Goal: Download file/media: Download file/media

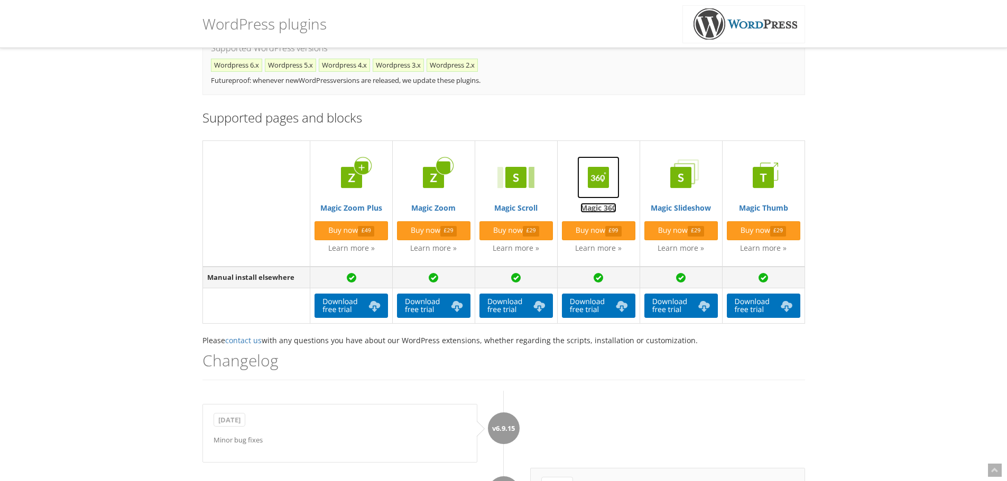
click at [601, 209] on link "Magic 360" at bounding box center [598, 184] width 73 height 57
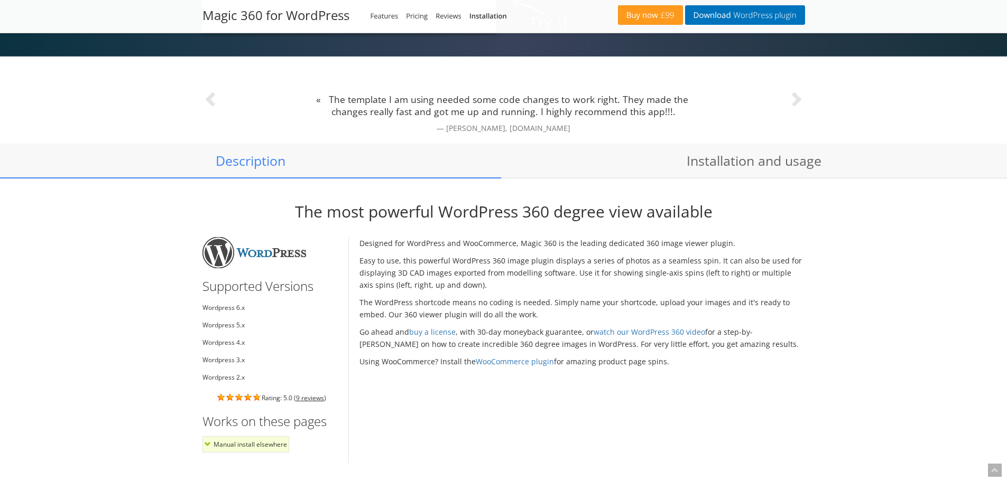
scroll to position [1700, 0]
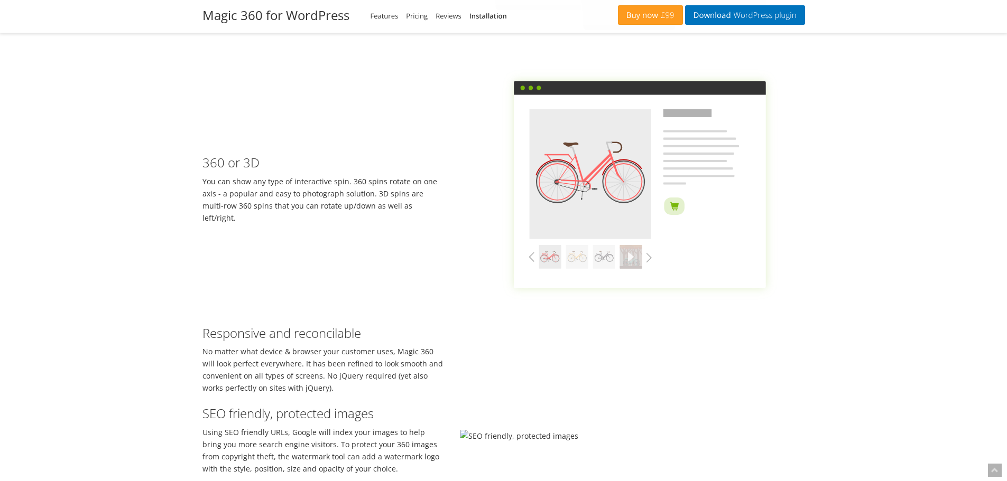
click at [578, 197] on img at bounding box center [632, 184] width 345 height 258
click at [242, 182] on div "360 or 3D You can show any type of interactive spin. 360 spins rotate on one ax…" at bounding box center [323, 184] width 258 height 78
click at [595, 168] on img at bounding box center [632, 184] width 345 height 258
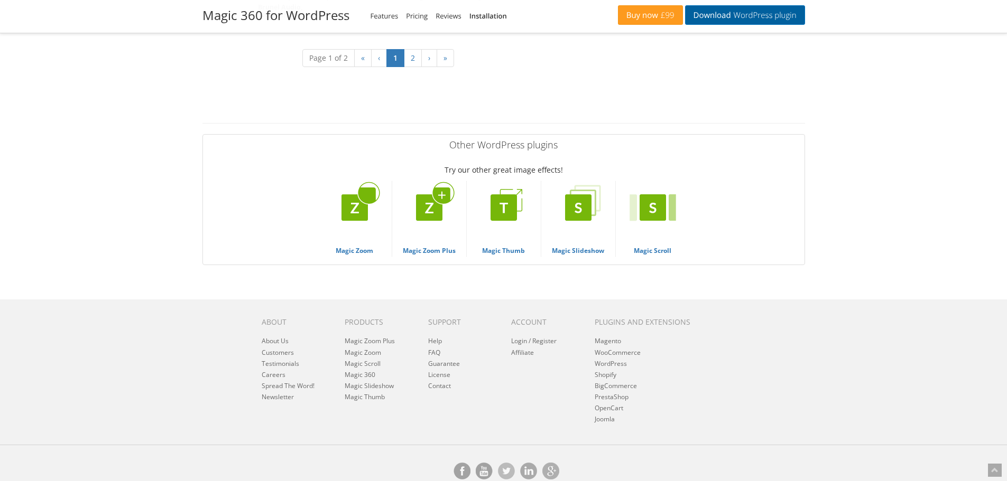
scroll to position [738, 0]
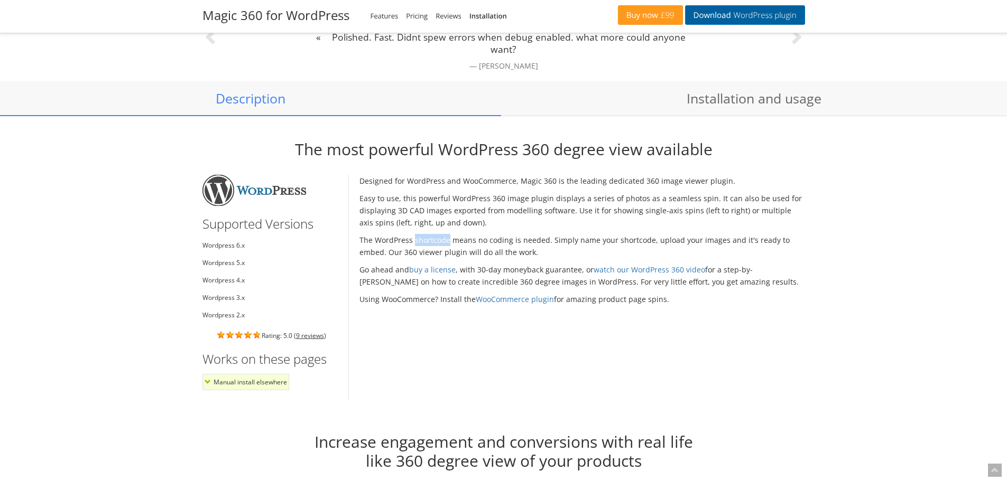
click at [731, 16] on span "WordPress plugin" at bounding box center [764, 15] width 66 height 8
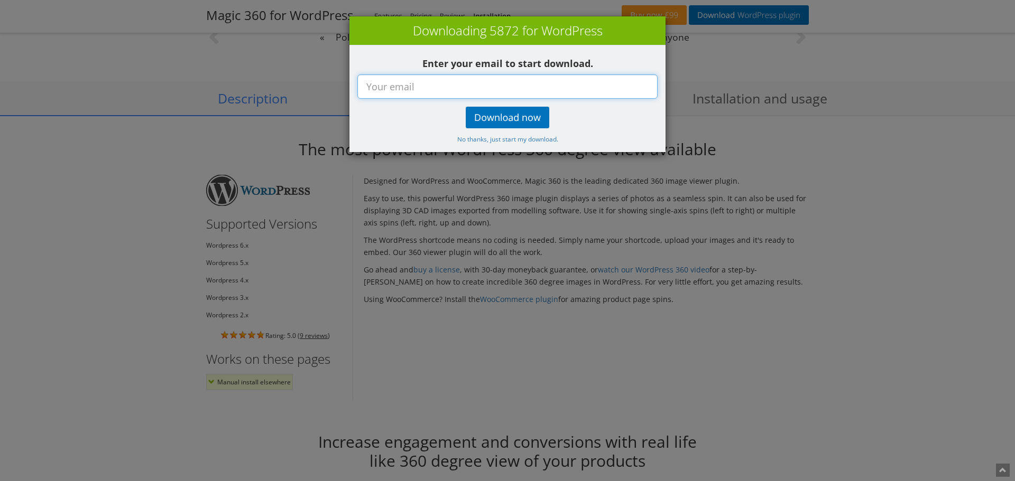
click at [445, 82] on input "text" at bounding box center [507, 87] width 300 height 24
type input "[PERSON_NAME][EMAIL_ADDRESS][PERSON_NAME][DOMAIN_NAME]"
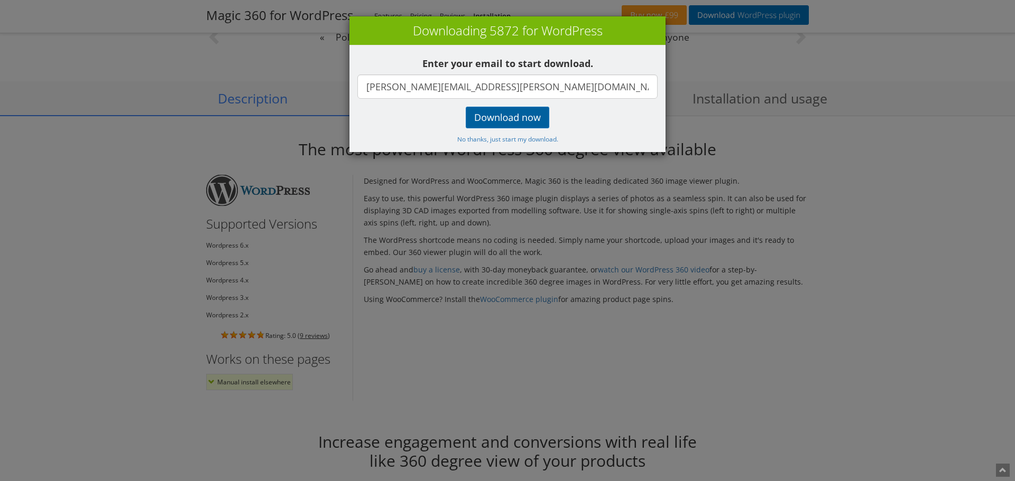
click at [534, 115] on big "Download now" at bounding box center [507, 118] width 67 height 13
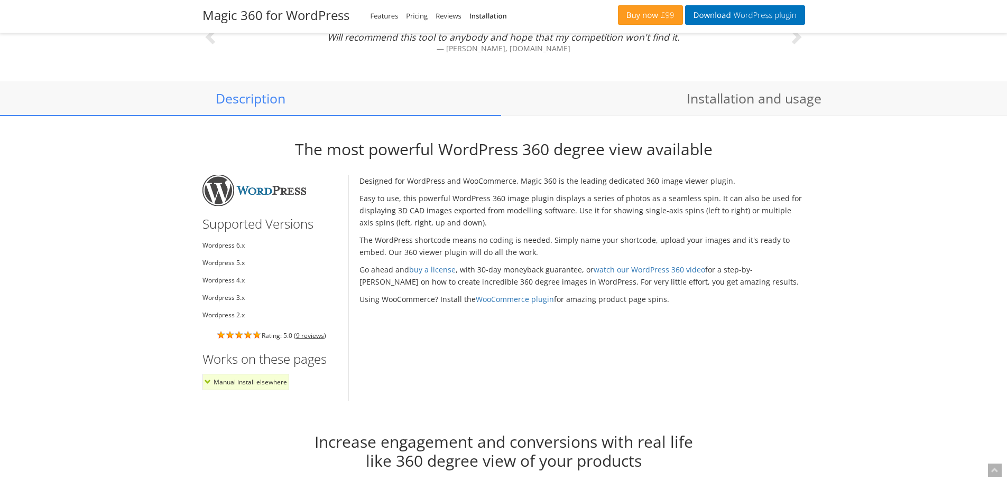
click at [652, 171] on div "The most powerful WordPress 360 degree view available Supported Versions Wordpr…" at bounding box center [503, 270] width 618 height 261
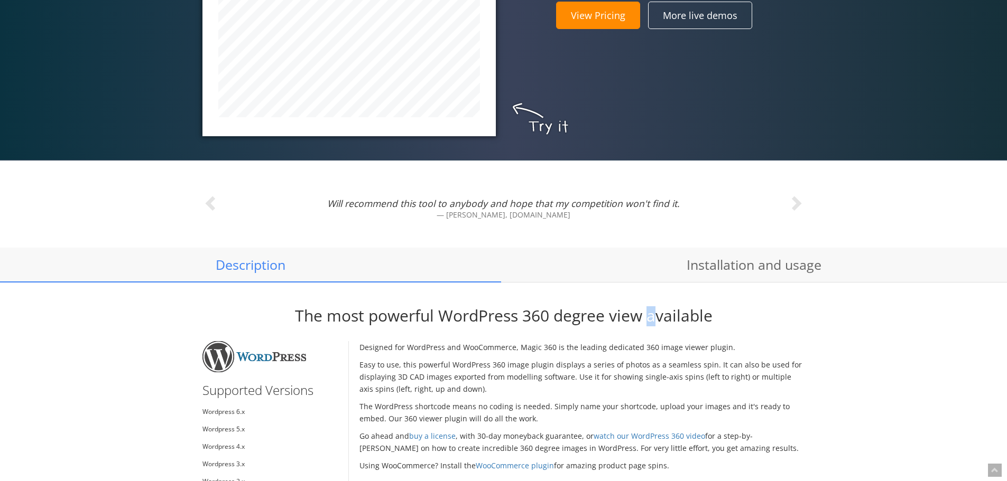
scroll to position [370, 0]
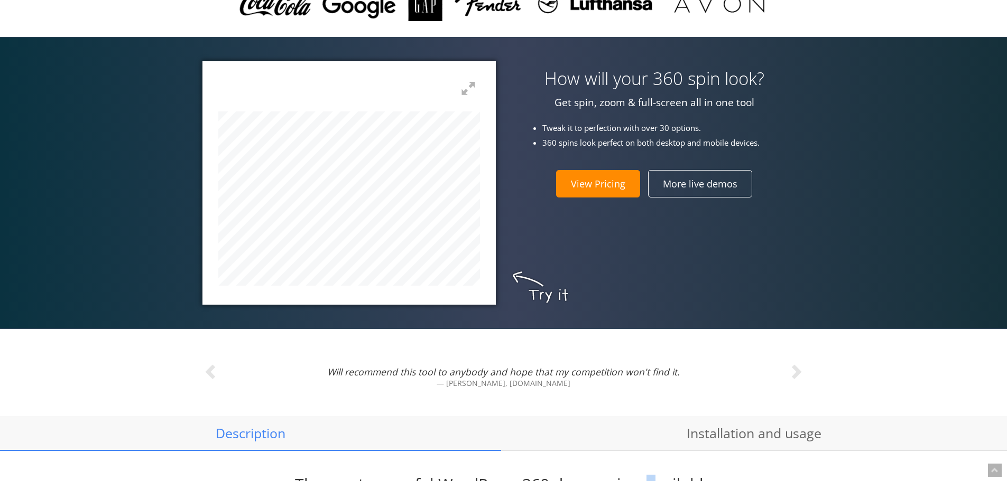
click at [617, 179] on link "View Pricing" at bounding box center [598, 183] width 84 height 27
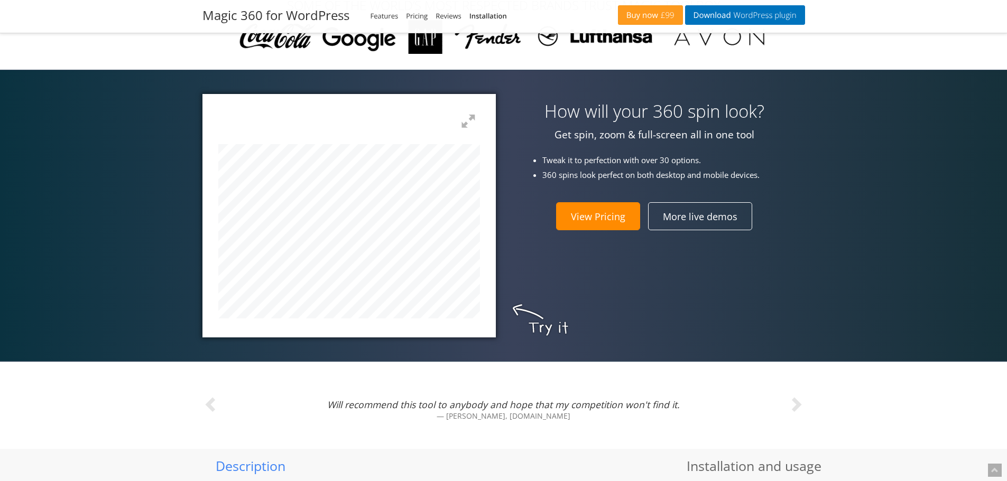
scroll to position [2938, 0]
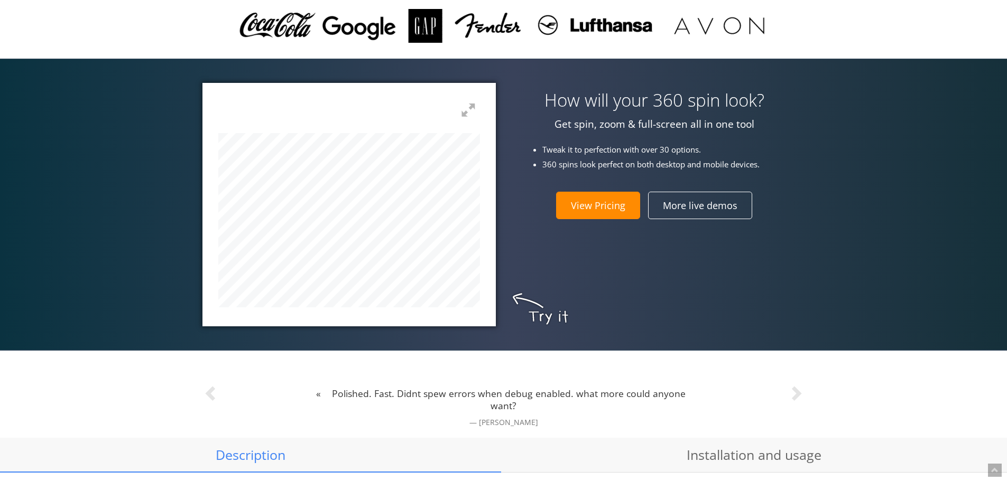
scroll to position [0, 0]
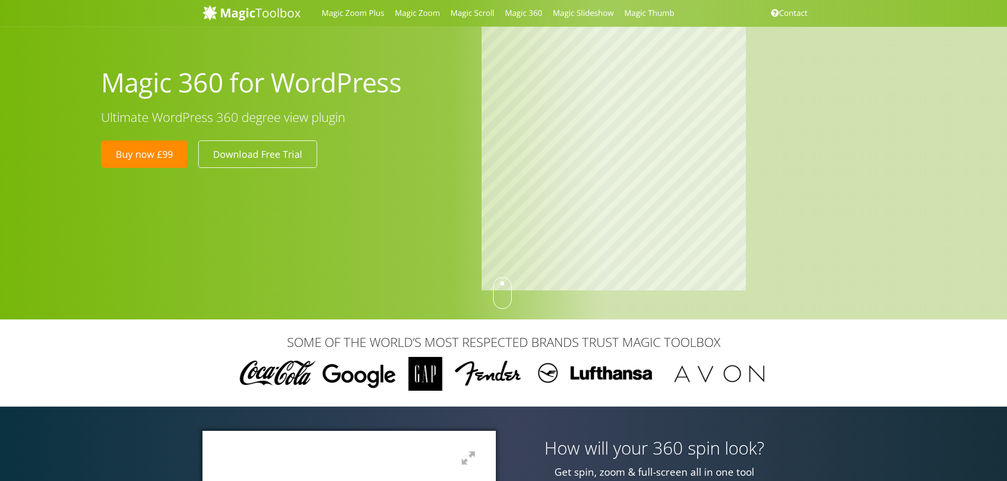
click at [503, 289] on div at bounding box center [502, 293] width 18 height 32
